Goal: Navigation & Orientation: Find specific page/section

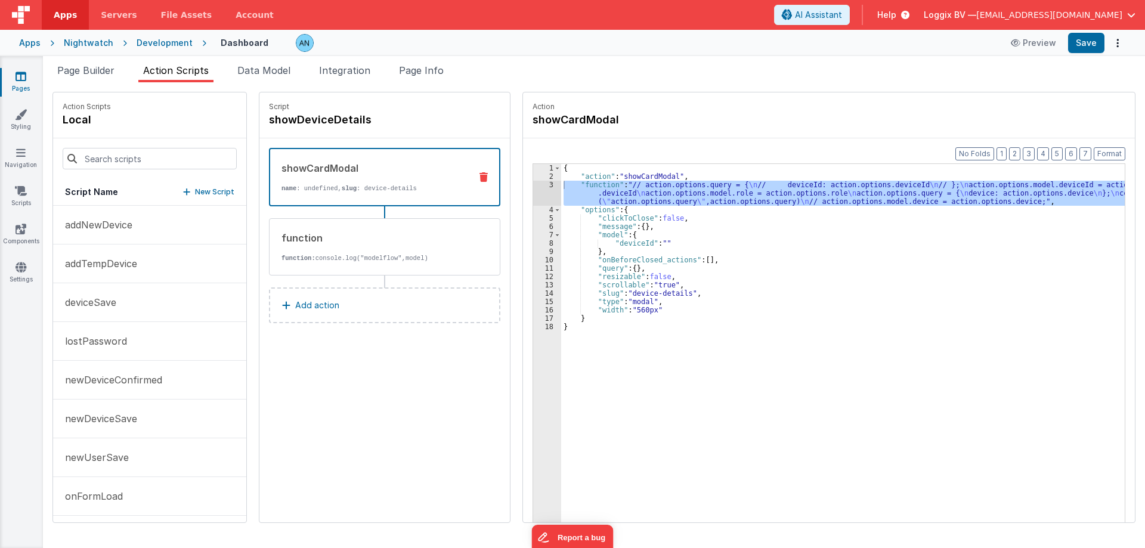
scroll to position [235, 0]
click at [13, 70] on div "Pages Styling Navigation Scripts Components Settings" at bounding box center [21, 302] width 43 height 492
click at [14, 72] on link "Pages" at bounding box center [20, 82] width 43 height 24
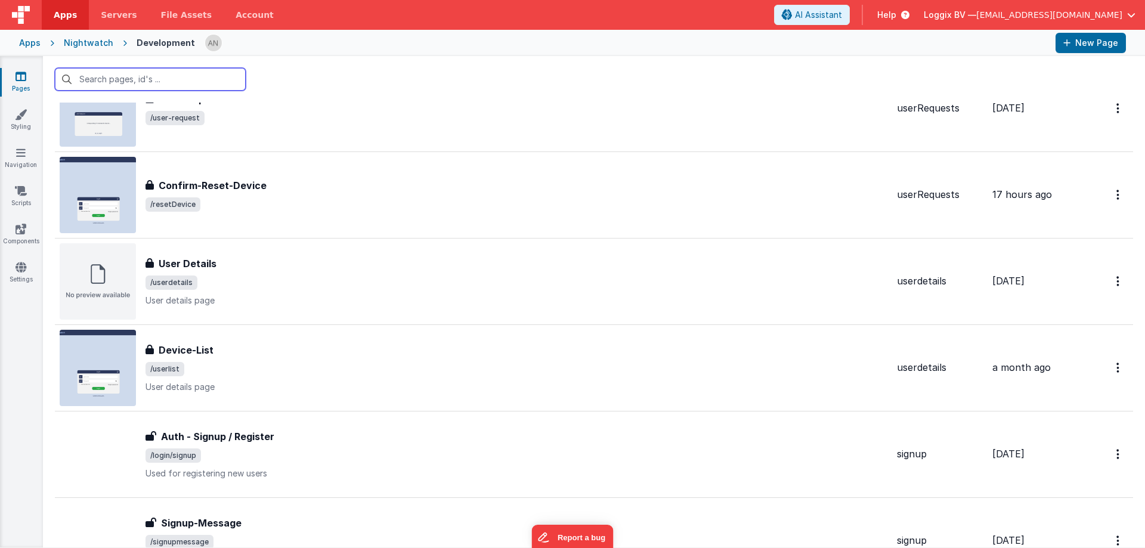
scroll to position [418, 0]
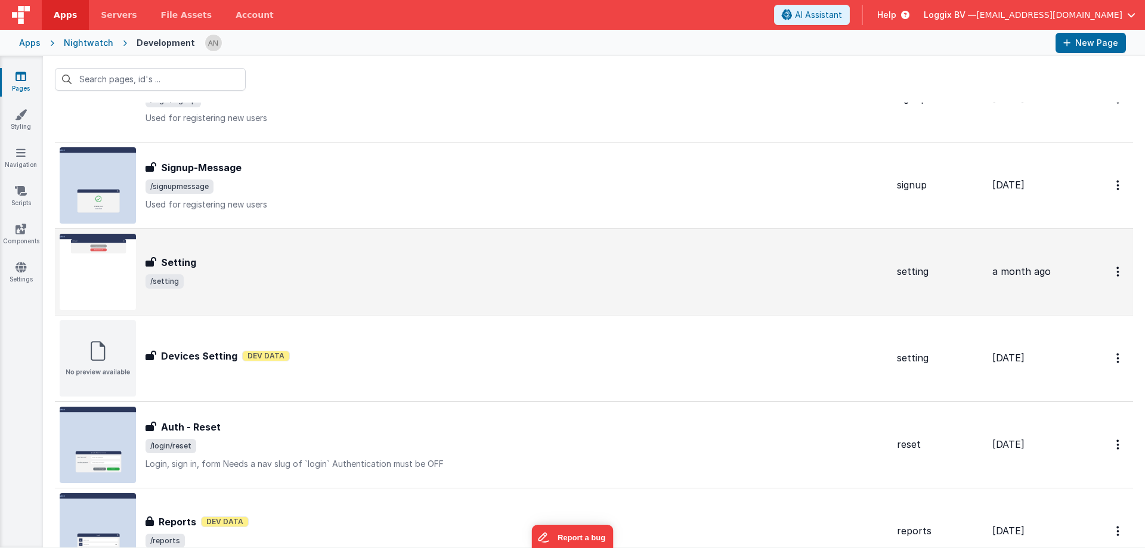
click at [226, 270] on div "Setting Setting /setting" at bounding box center [517, 271] width 742 height 33
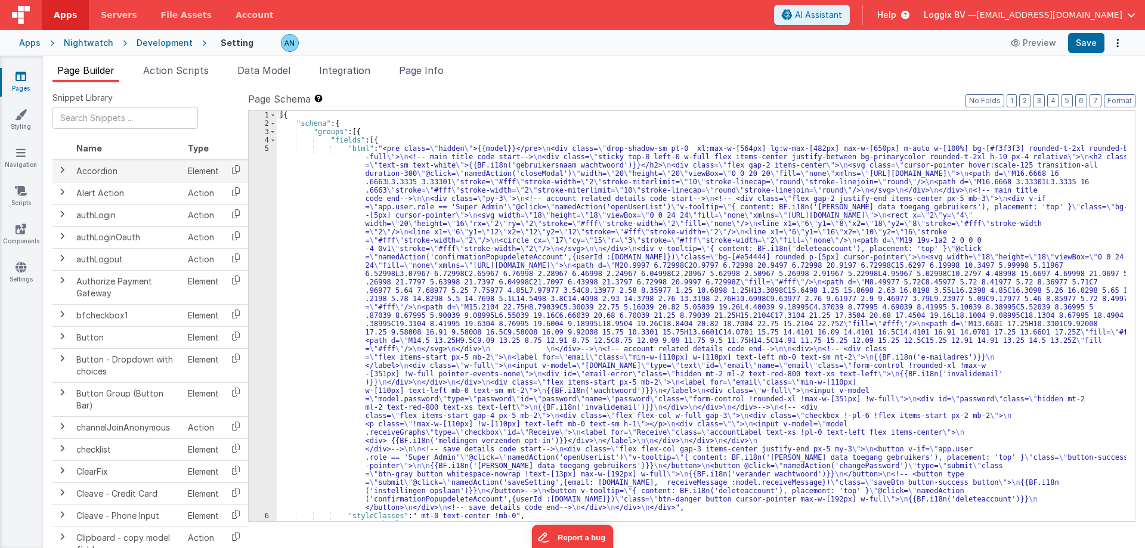
click at [62, 173] on span at bounding box center [62, 170] width 10 height 10
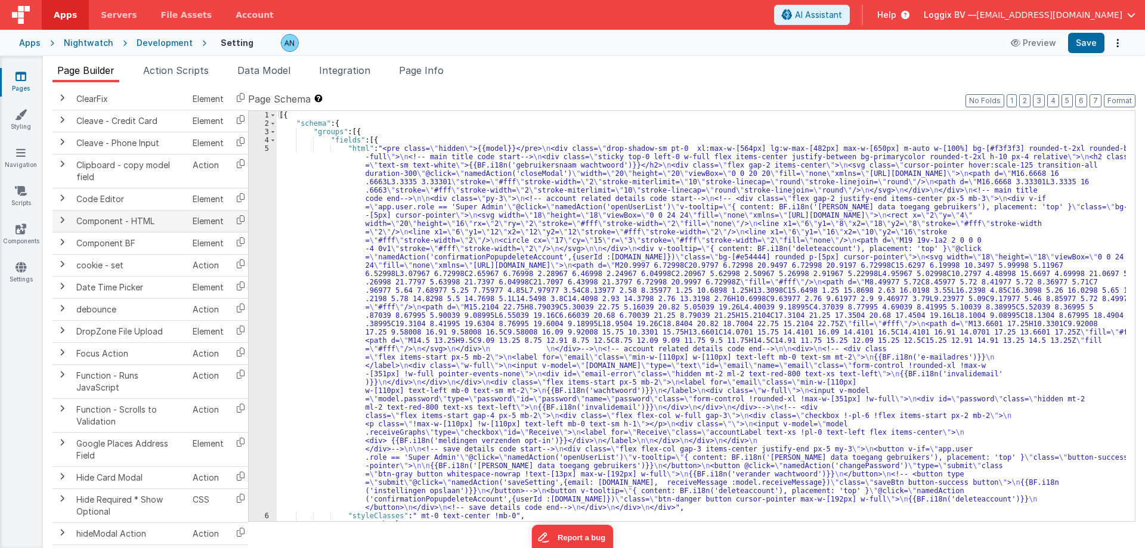
scroll to position [776, 0]
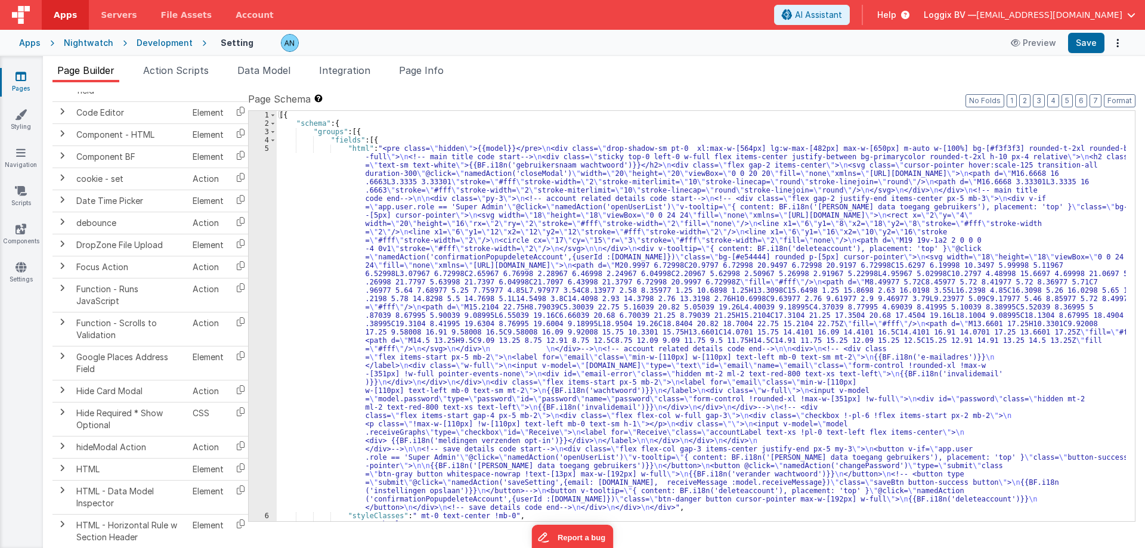
drag, startPoint x: 60, startPoint y: 9, endPoint x: 67, endPoint y: 21, distance: 14.1
click at [60, 9] on span "Apps" at bounding box center [65, 15] width 23 height 12
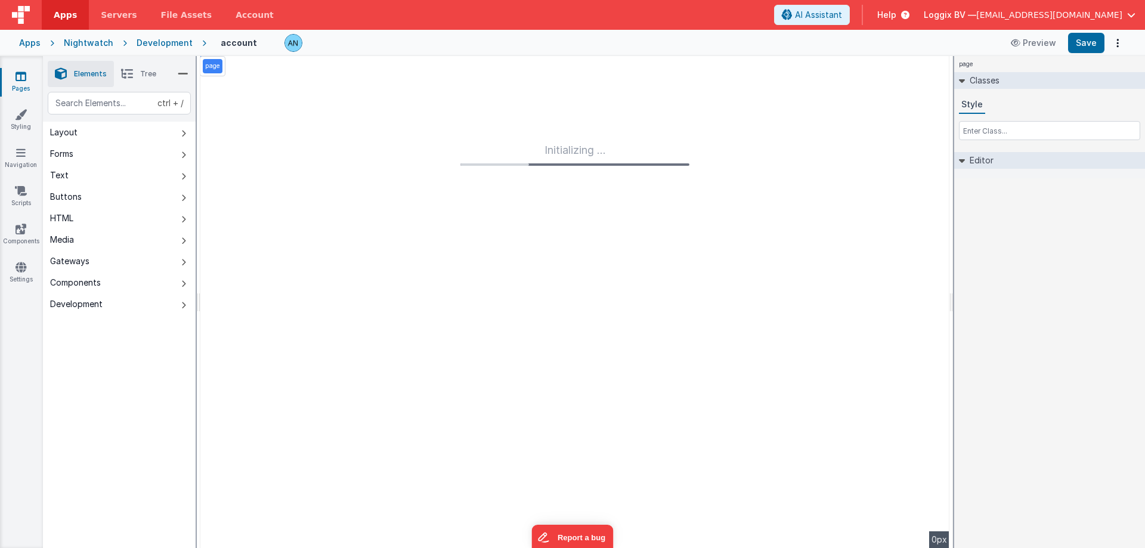
click at [55, 17] on span "Apps" at bounding box center [65, 15] width 23 height 12
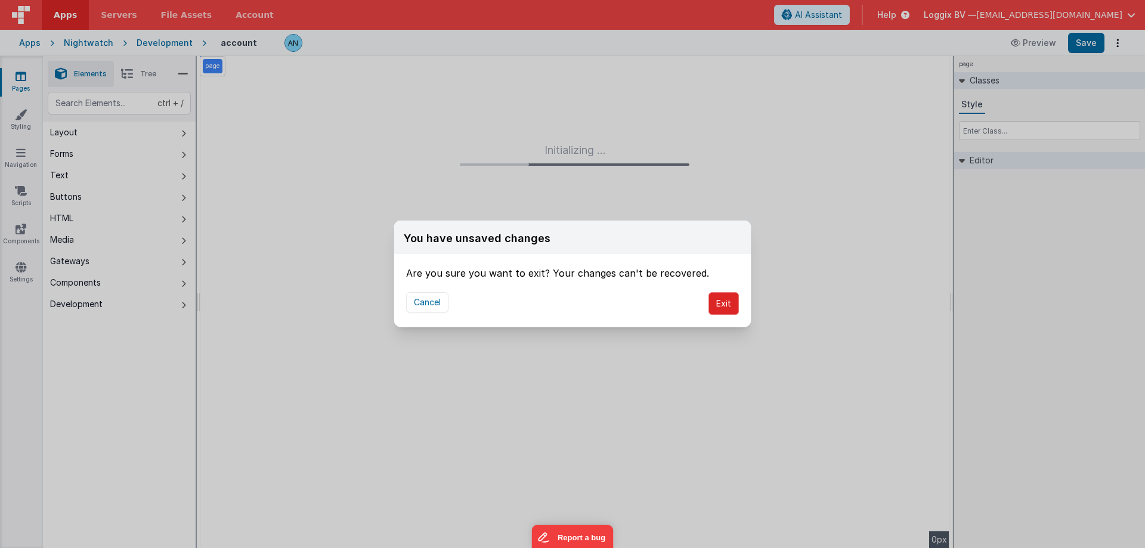
click at [723, 300] on button "Exit" at bounding box center [724, 303] width 30 height 23
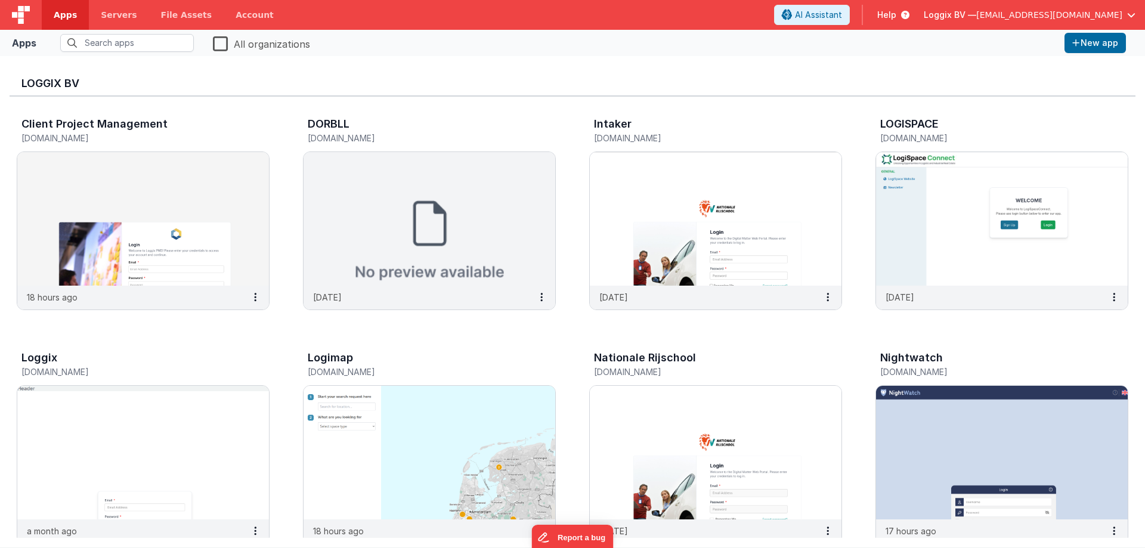
drag, startPoint x: 288, startPoint y: 348, endPoint x: 408, endPoint y: 360, distance: 120.5
click at [408, 351] on div "Logimap logimap.clientportal.cloud" at bounding box center [429, 366] width 253 height 38
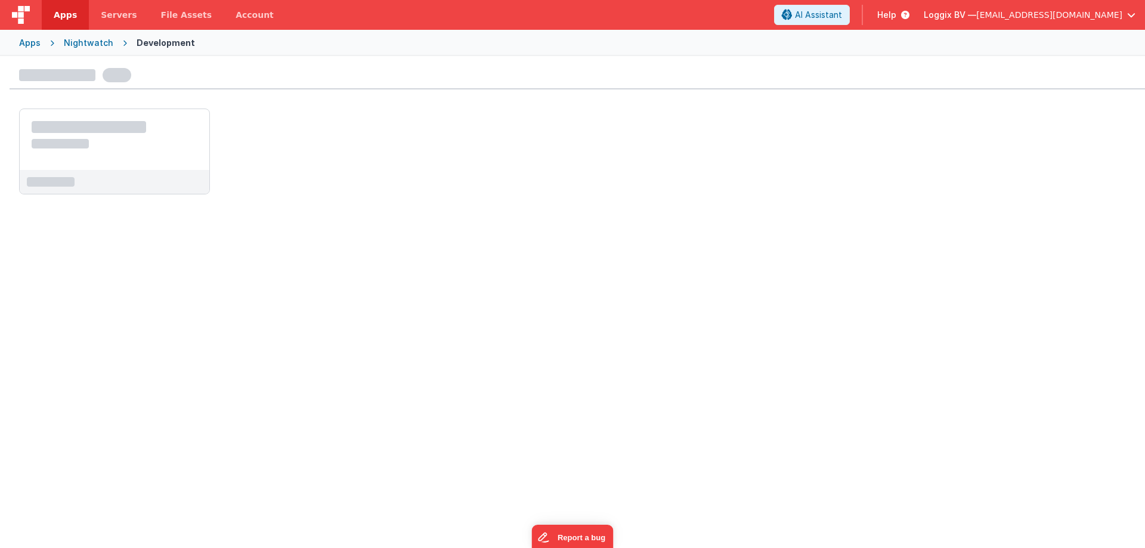
click at [72, 14] on span "Apps" at bounding box center [65, 15] width 23 height 12
